Goal: Transaction & Acquisition: Purchase product/service

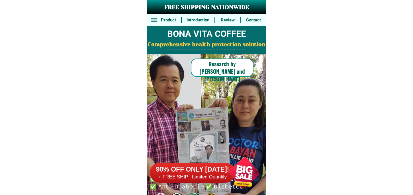
click at [231, 166] on div at bounding box center [244, 172] width 45 height 45
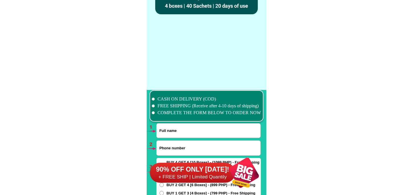
scroll to position [4188, 0]
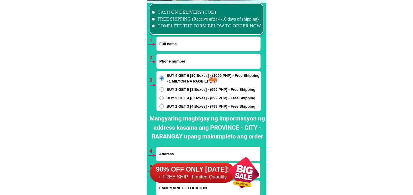
click at [197, 46] on input "Input full_name" at bounding box center [209, 44] width 104 height 14
paste input "[PERSON_NAME]"
type input "[PERSON_NAME]"
click at [186, 60] on input "Input phone_number" at bounding box center [209, 61] width 104 height 15
paste input "09634514248"
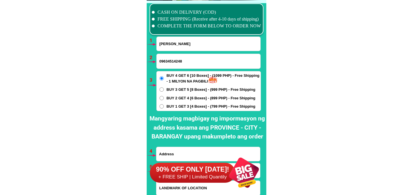
type input "09634514248"
drag, startPoint x: 181, startPoint y: 150, endPoint x: 186, endPoint y: 134, distance: 15.9
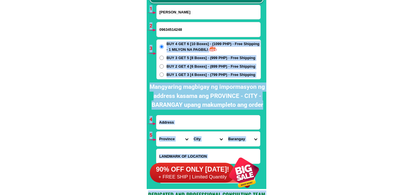
scroll to position [4283, 0]
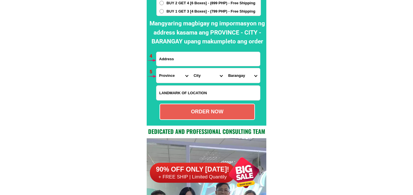
click at [177, 50] on form "[PERSON_NAME] 09634514248 ORDER NOW Province [GEOGRAPHIC_DATA] [GEOGRAPHIC_DATA…" at bounding box center [208, 31] width 105 height 178
click at [179, 57] on input "Input address" at bounding box center [208, 59] width 104 height 14
paste input "Taal [GEOGRAPHIC_DATA] [GEOGRAPHIC_DATA] Paraiso Compund Number ng Bahay 0160"
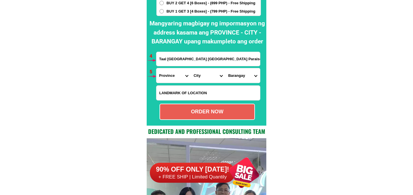
scroll to position [0, 19]
type input "Taal [GEOGRAPHIC_DATA] [GEOGRAPHIC_DATA] Paraiso Compund Number ng Bahay 0160"
click at [164, 73] on select "Province [GEOGRAPHIC_DATA] [GEOGRAPHIC_DATA] [GEOGRAPHIC_DATA] [GEOGRAPHIC_DATA…" at bounding box center [173, 75] width 34 height 15
select select "63_761"
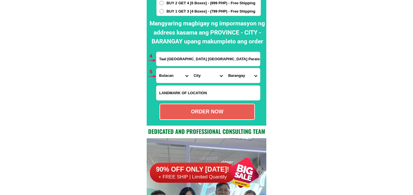
click at [156, 68] on select "Province [GEOGRAPHIC_DATA] [GEOGRAPHIC_DATA] [GEOGRAPHIC_DATA] [GEOGRAPHIC_DATA…" at bounding box center [173, 75] width 34 height 15
click at [200, 76] on select "City Angat Balagtas [GEOGRAPHIC_DATA] [GEOGRAPHIC_DATA] [GEOGRAPHIC_DATA] [GEOG…" at bounding box center [208, 75] width 34 height 15
select select "63_7612858"
click at [191, 68] on select "City Angat Balagtas [GEOGRAPHIC_DATA] [GEOGRAPHIC_DATA] [GEOGRAPHIC_DATA] [GEOG…" at bounding box center [208, 75] width 34 height 15
click at [238, 70] on select "Barangay Anilao Atlag Babatnin Bagna Bagong bayan [GEOGRAPHIC_DATA] [GEOGRAPHIC…" at bounding box center [242, 75] width 34 height 15
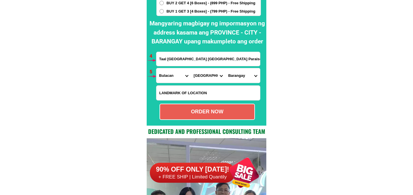
select select "63_76128585681"
click at [225, 68] on select "Barangay Anilao Atlag Babatnin Bagna Bagong bayan [GEOGRAPHIC_DATA] [GEOGRAPHIC…" at bounding box center [242, 75] width 34 height 15
click at [202, 10] on span "BUY 1 GET 3 [4 Boxes] - (799 PHP) - Free Shipping" at bounding box center [211, 12] width 89 height 6
click at [164, 10] on input "BUY 1 GET 3 [4 Boxes] - (799 PHP) - Free Shipping" at bounding box center [161, 11] width 4 height 4
click at [204, 114] on div "ORDER NOW" at bounding box center [207, 112] width 94 height 8
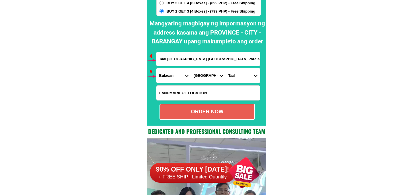
radio input "true"
